Goal: Task Accomplishment & Management: Manage account settings

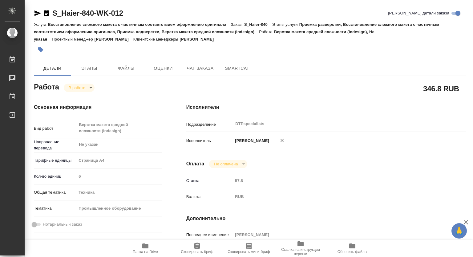
scroll to position [123, 0]
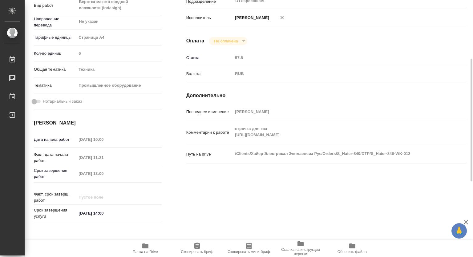
click at [144, 248] on icon "button" at bounding box center [145, 246] width 6 height 5
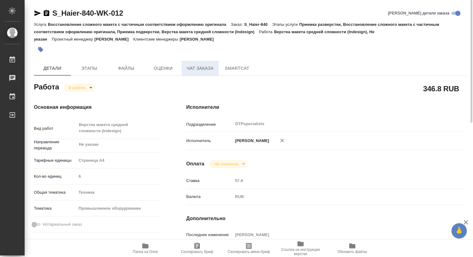
click at [202, 68] on span "Чат заказа" at bounding box center [200, 69] width 30 height 8
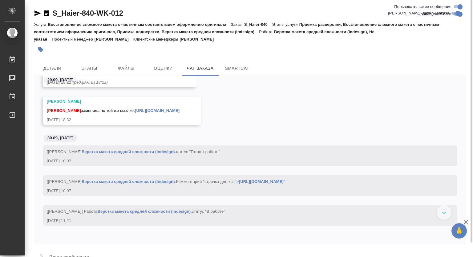
scroll to position [13923, 0]
click at [50, 65] on span "Детали" at bounding box center [53, 69] width 30 height 8
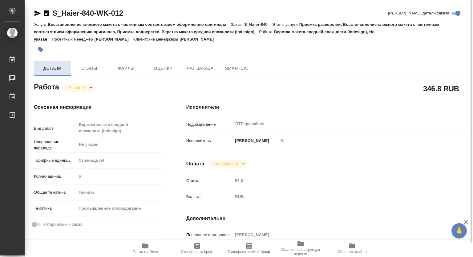
type textarea "x"
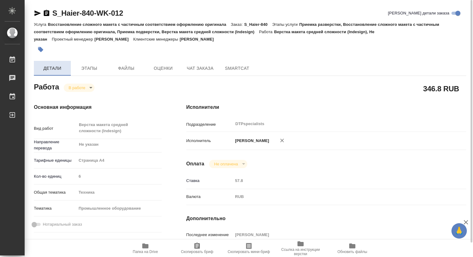
type textarea "x"
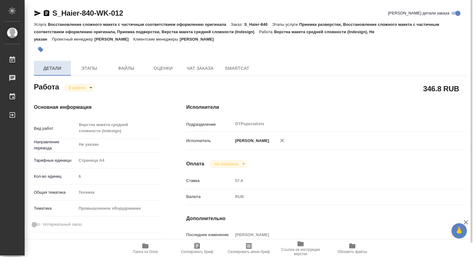
type textarea "x"
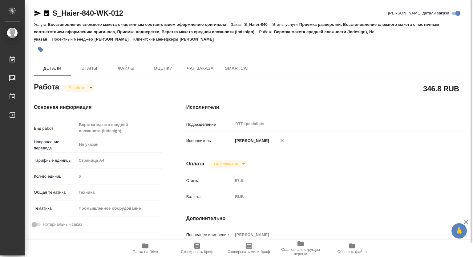
type textarea "x"
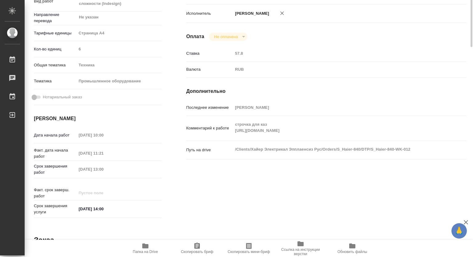
scroll to position [35, 0]
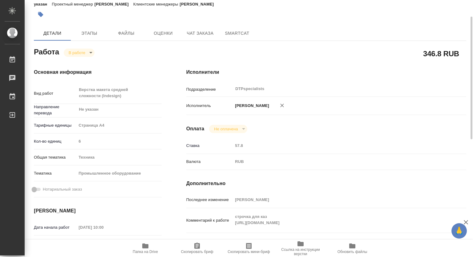
click at [79, 52] on body "🙏 .cls-1 fill:#fff; AWATERA [PERSON_NAME] 0 Чаты График Выйти S_Haier-840-WK-01…" at bounding box center [236, 128] width 473 height 257
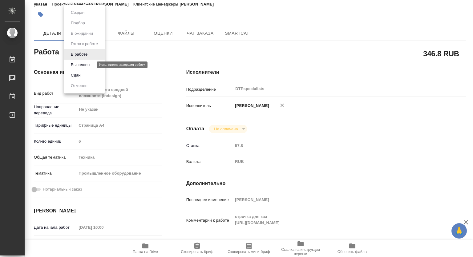
click at [77, 61] on li "Выполнен" at bounding box center [84, 65] width 41 height 10
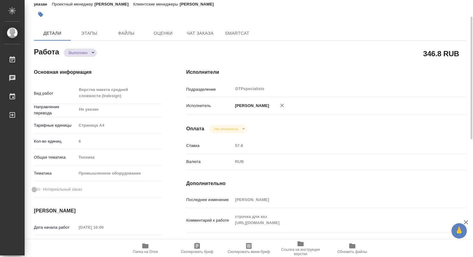
type textarea "x"
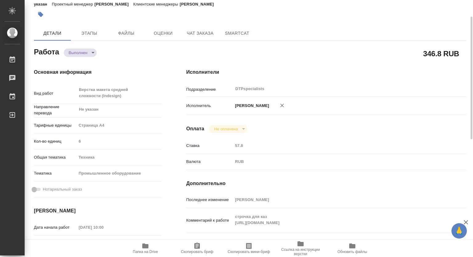
type textarea "x"
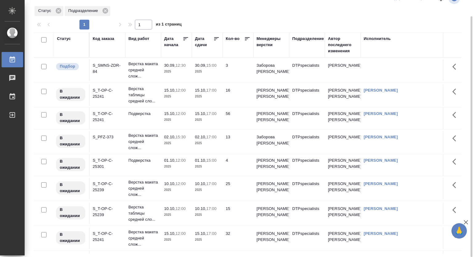
click at [307, 36] on div "Подразделение" at bounding box center [308, 39] width 32 height 6
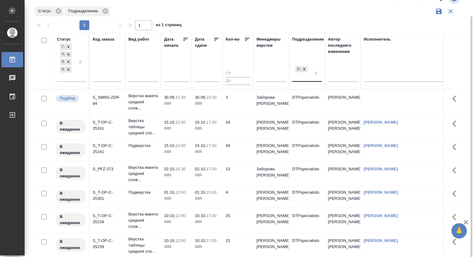
click at [304, 80] on div "DTPspecialists" at bounding box center [301, 73] width 18 height 17
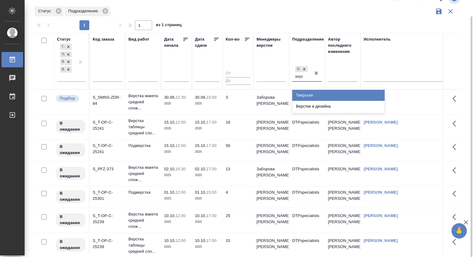
type input "верст"
click at [308, 94] on div "Верстки и дизайна" at bounding box center [338, 95] width 92 height 11
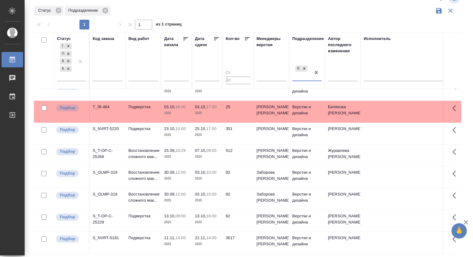
scroll to position [123, 0]
click at [147, 148] on p "Восстановление сложного мак..." at bounding box center [143, 154] width 30 height 12
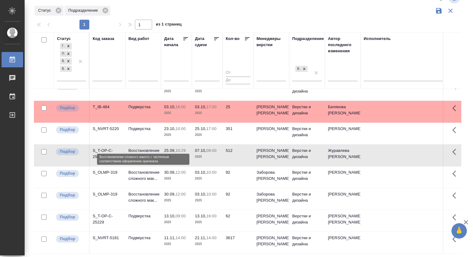
click at [147, 148] on p "Восстановление сложного мак..." at bounding box center [143, 154] width 30 height 12
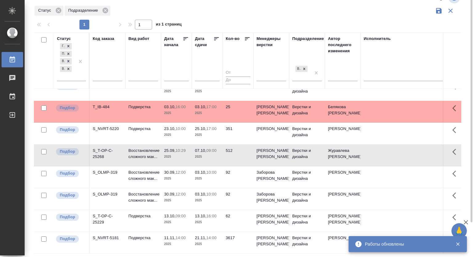
scroll to position [0, 0]
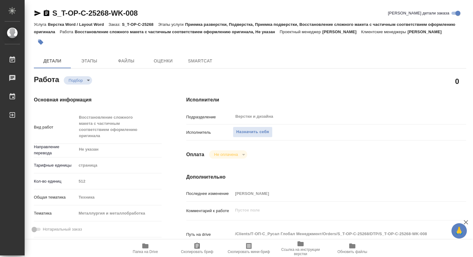
type textarea "x"
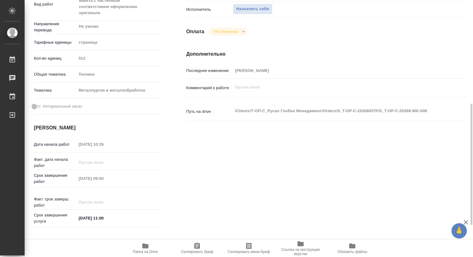
scroll to position [215, 0]
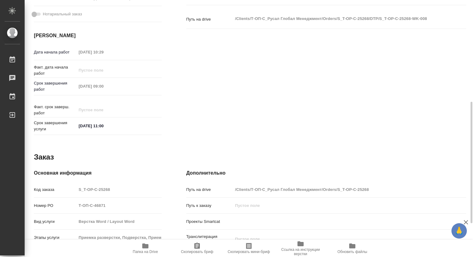
click at [149, 251] on span "Папка на Drive" at bounding box center [145, 252] width 25 height 4
type textarea "x"
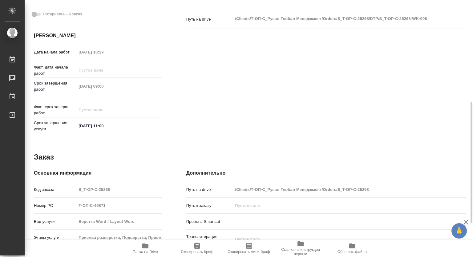
type textarea "x"
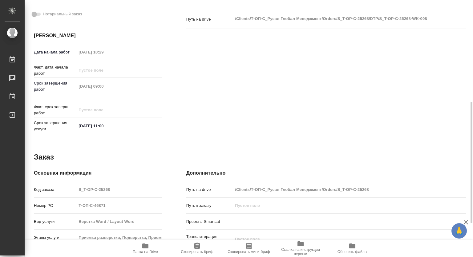
type textarea "x"
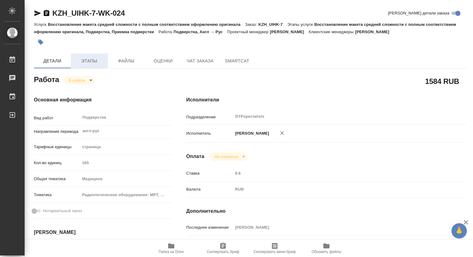
click at [97, 60] on span "Этапы" at bounding box center [89, 61] width 30 height 8
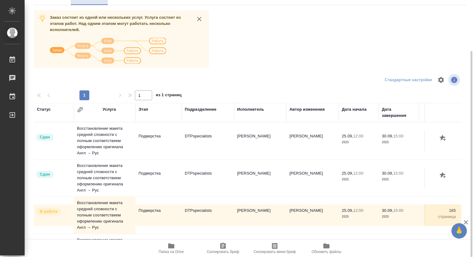
scroll to position [2, 0]
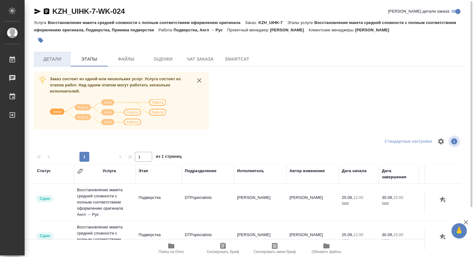
click at [62, 54] on button "Детали" at bounding box center [52, 59] width 37 height 15
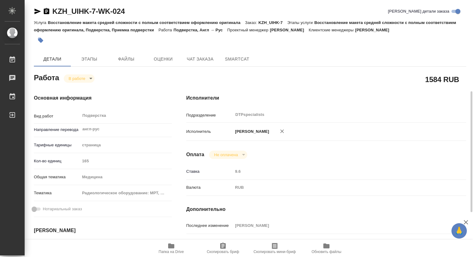
scroll to position [94, 0]
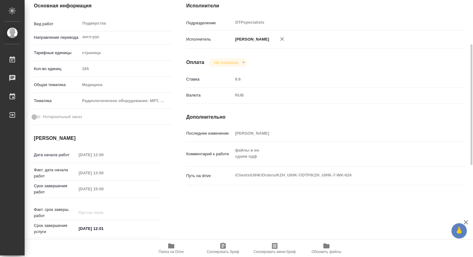
type textarea "x"
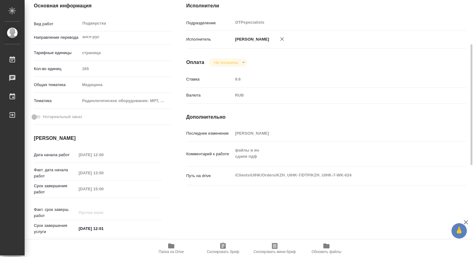
scroll to position [125, 0]
